Goal: Transaction & Acquisition: Purchase product/service

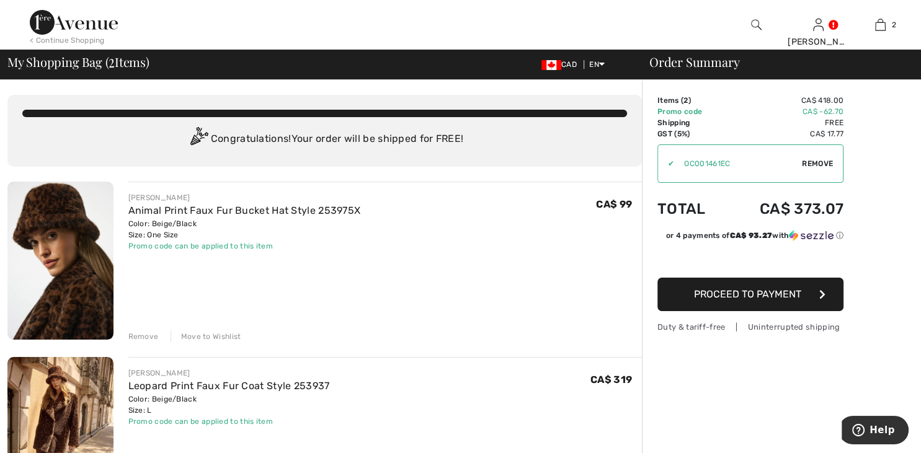
click at [701, 299] on span "Proceed to Payment" at bounding box center [747, 294] width 107 height 12
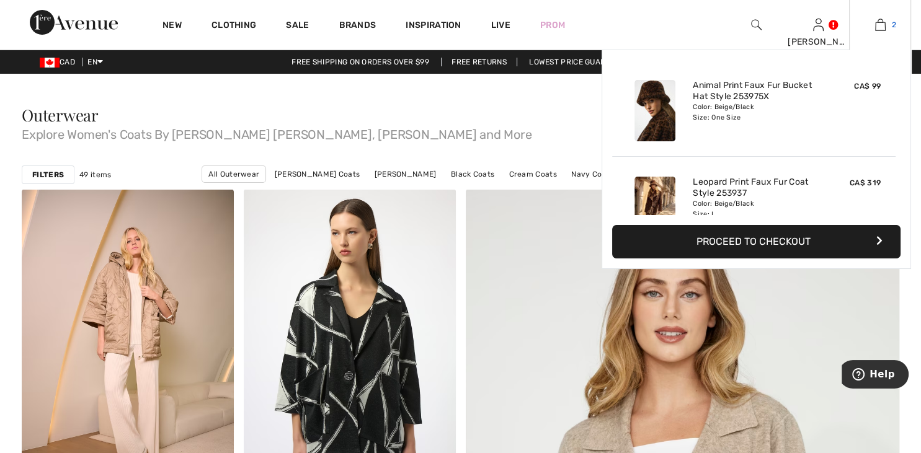
click at [877, 28] on img at bounding box center [880, 24] width 11 height 15
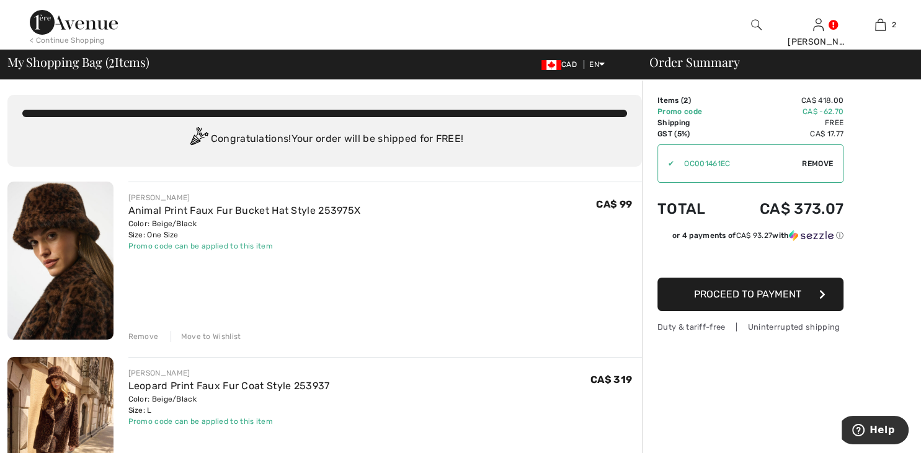
click at [202, 337] on div "Move to Wishlist" at bounding box center [206, 336] width 71 height 11
